Goal: Task Accomplishment & Management: Complete application form

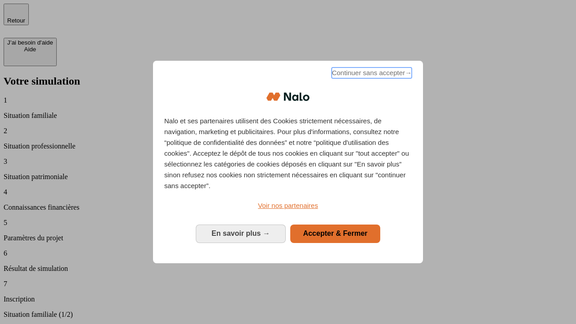
click at [371, 74] on span "Continuer sans accepter →" at bounding box center [371, 72] width 80 height 11
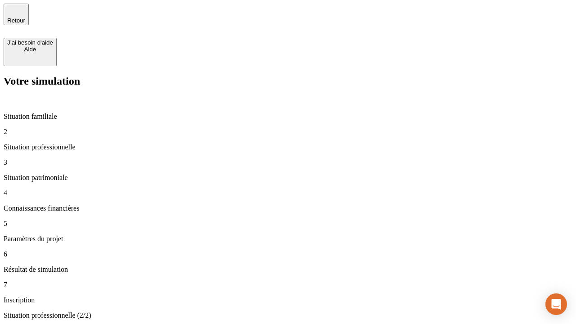
type input "30 000"
type input "1 000"
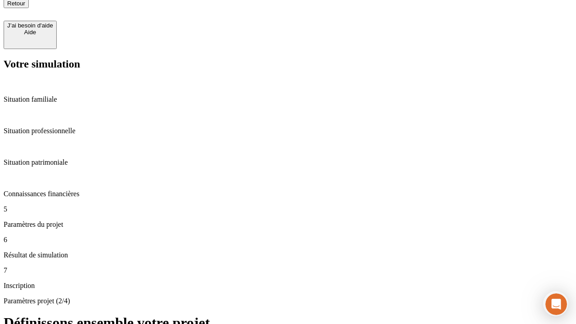
type input "40"
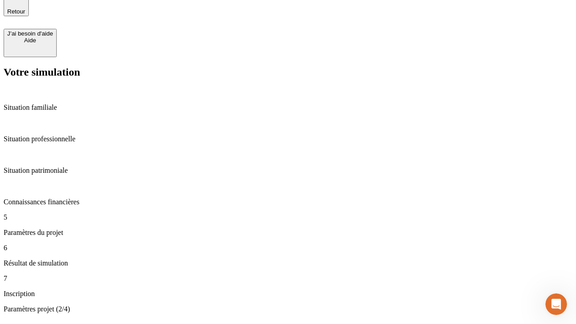
type input "64"
type input "200 000"
type input "640"
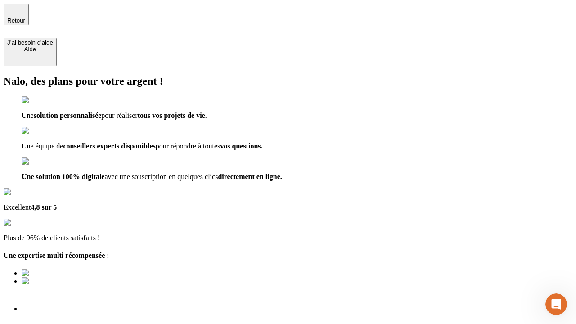
type input "[EMAIL_ADDRESS][DOMAIN_NAME]"
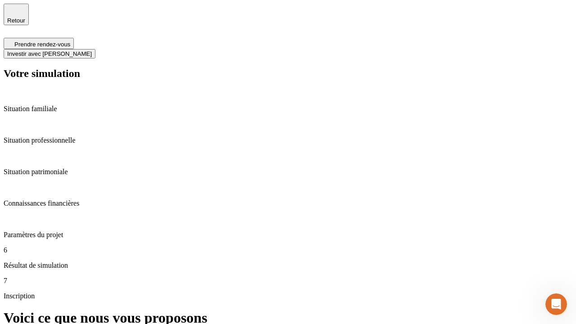
click at [92, 50] on span "Investir avec [PERSON_NAME]" at bounding box center [49, 53] width 85 height 7
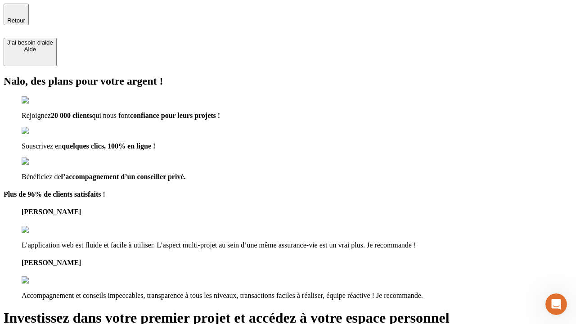
scroll to position [3, 0]
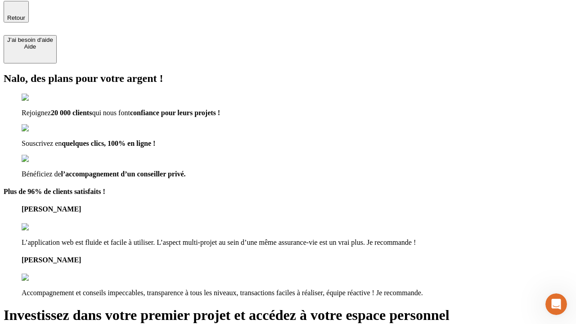
type input "[PERSON_NAME][EMAIL_ADDRESS][DOMAIN_NAME]"
